Goal: Information Seeking & Learning: Learn about a topic

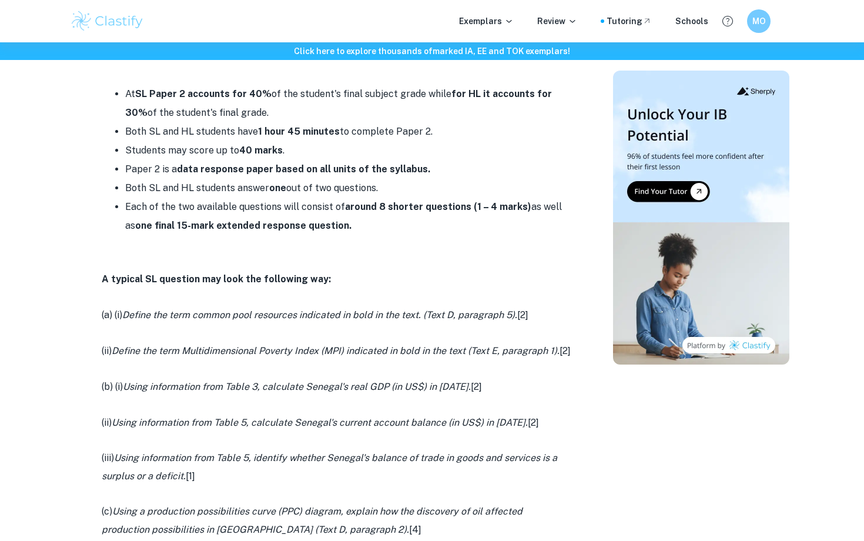
scroll to position [502, 0]
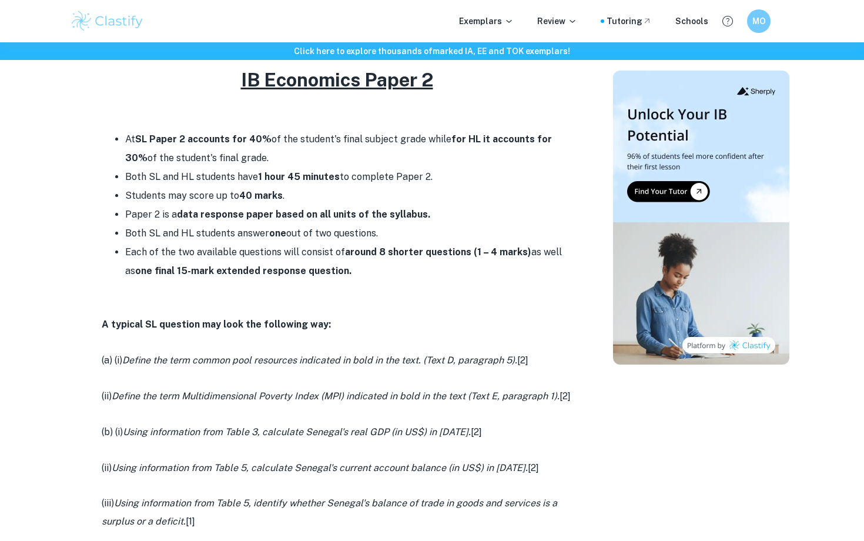
drag, startPoint x: 351, startPoint y: 268, endPoint x: 105, endPoint y: 210, distance: 252.9
click at [105, 210] on ul "At SL Paper 2 accounts for 40% of the student's final subject grade while for H…" at bounding box center [337, 205] width 470 height 150
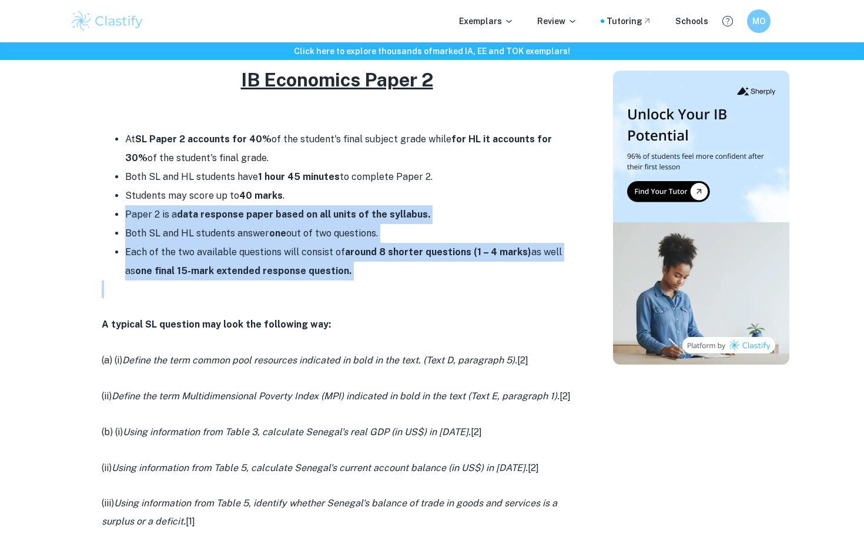
drag, startPoint x: 324, startPoint y: 278, endPoint x: 105, endPoint y: 214, distance: 227.6
copy div "Paper 2 is a data response paper based on all units of the syllabus. Both SL an…"
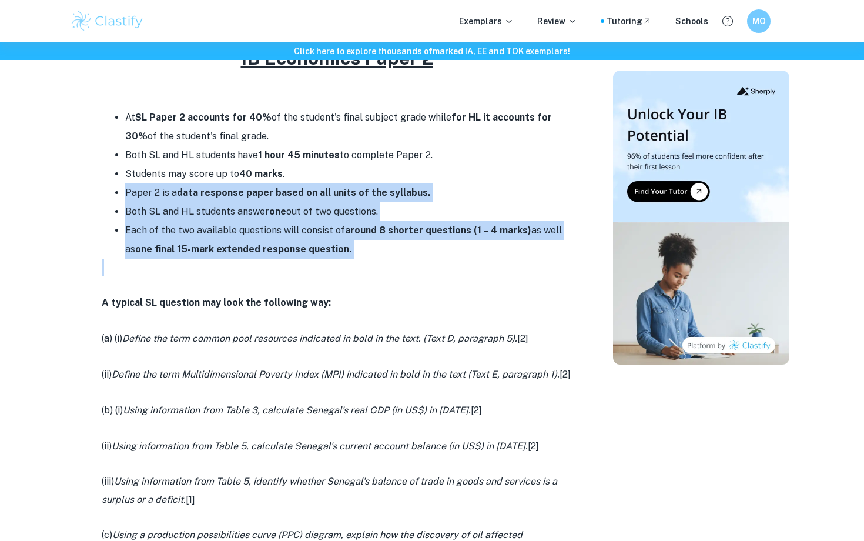
click at [390, 225] on strong "around 8 shorter questions" at bounding box center [408, 229] width 126 height 11
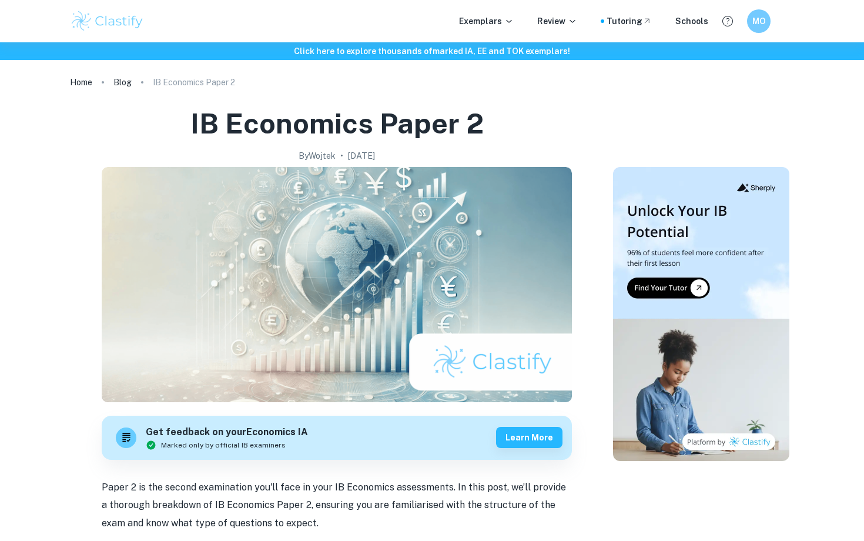
scroll to position [6, 0]
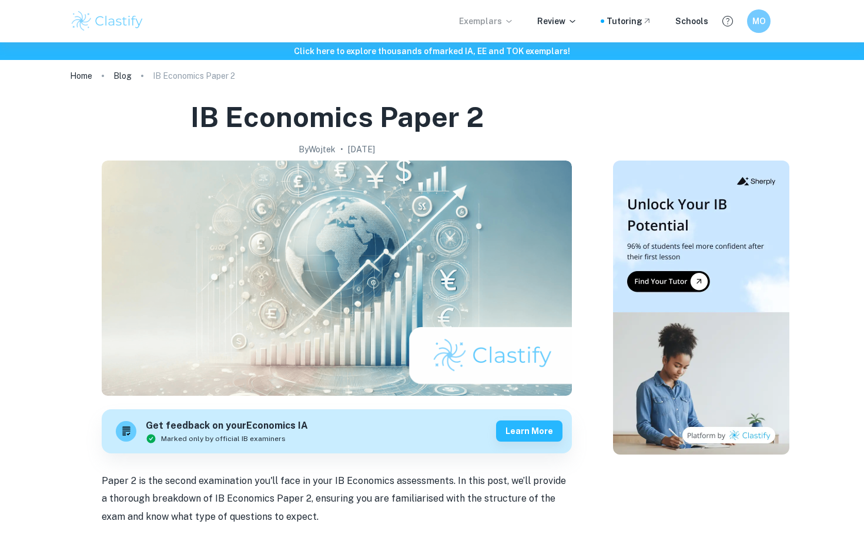
click at [498, 21] on p "Exemplars" at bounding box center [486, 21] width 55 height 13
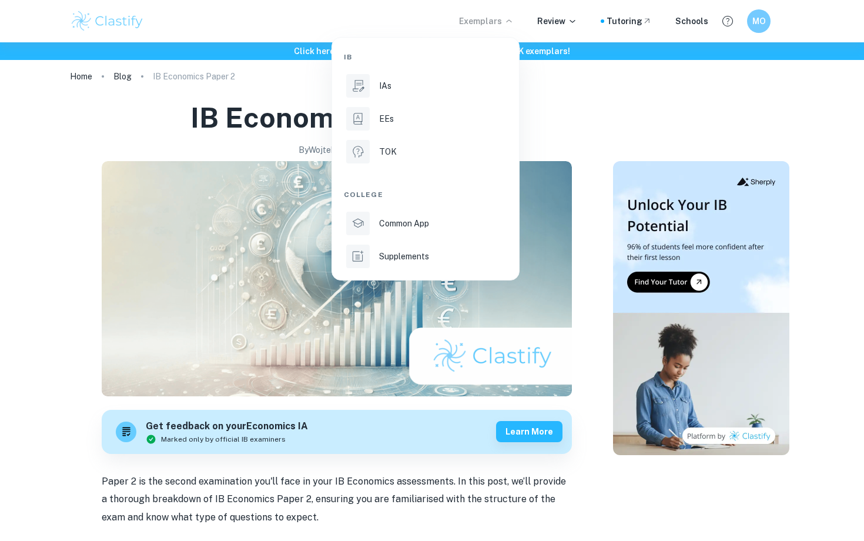
scroll to position [326, 0]
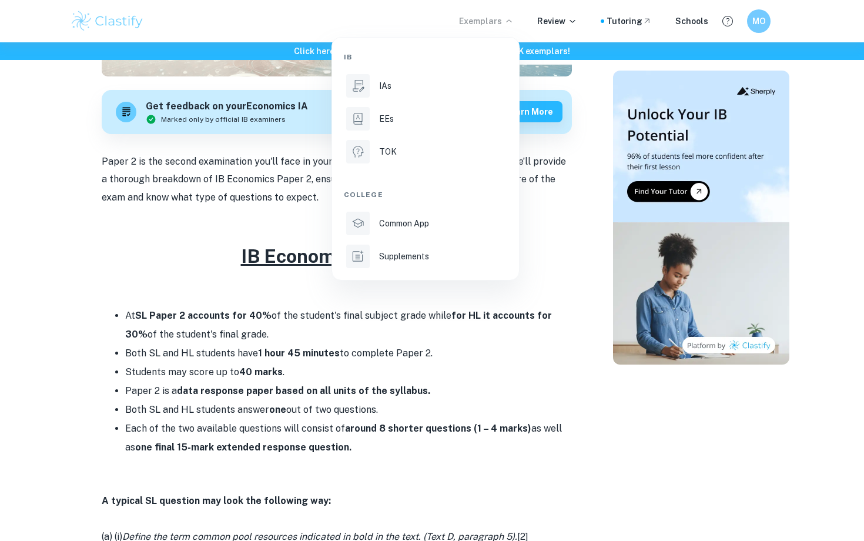
click at [414, 371] on div at bounding box center [432, 270] width 864 height 541
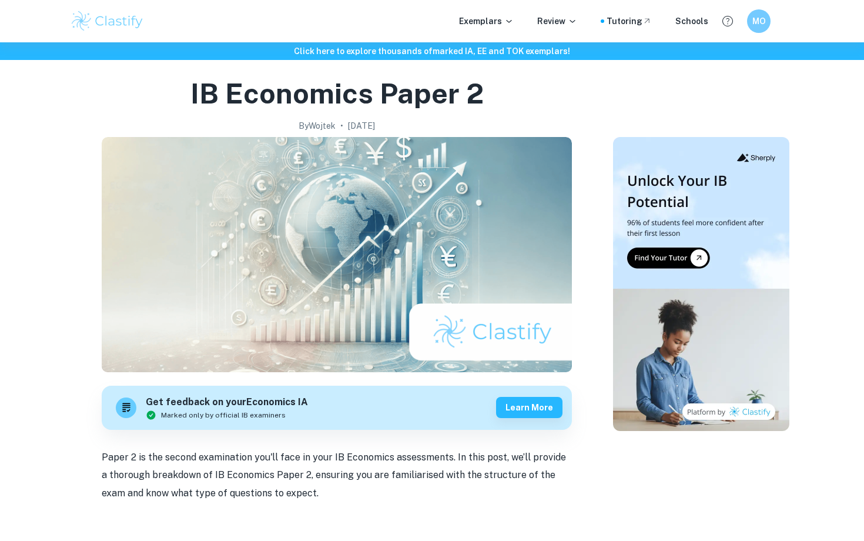
scroll to position [0, 0]
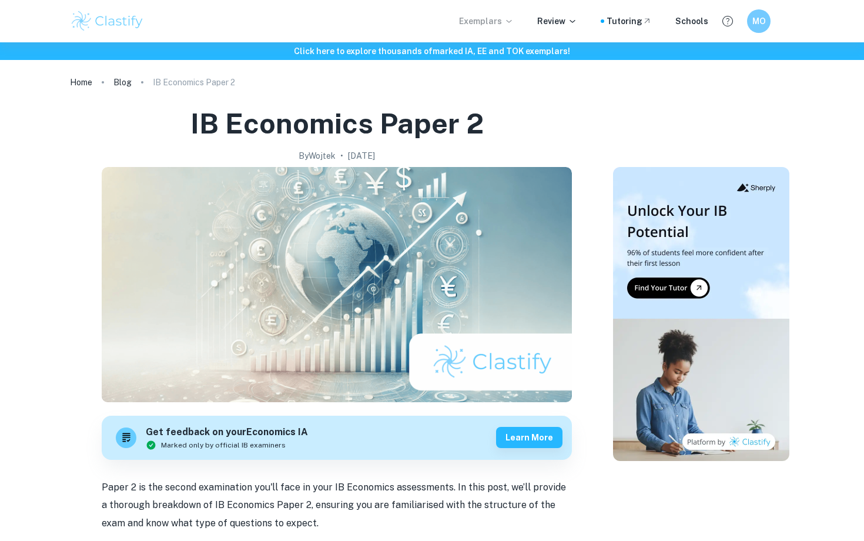
click at [511, 18] on icon at bounding box center [508, 20] width 9 height 9
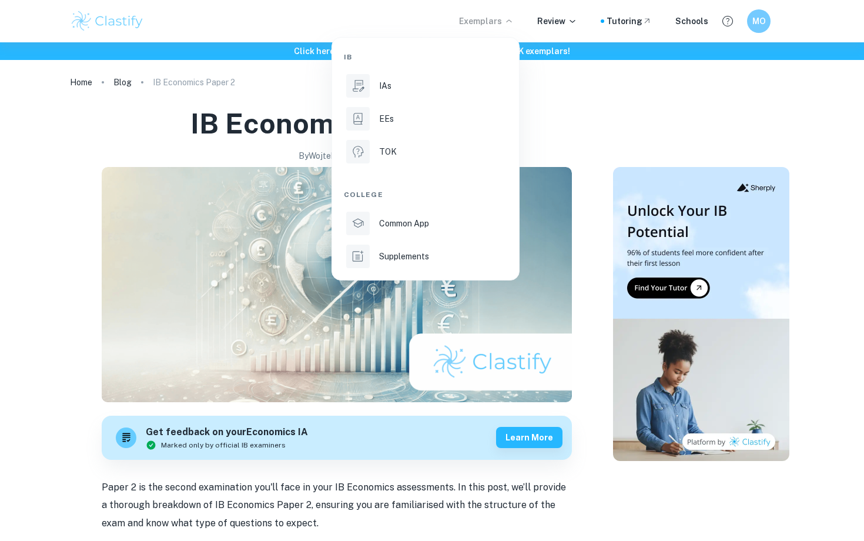
click at [511, 18] on div at bounding box center [432, 270] width 864 height 541
